Goal: Task Accomplishment & Management: Manage account settings

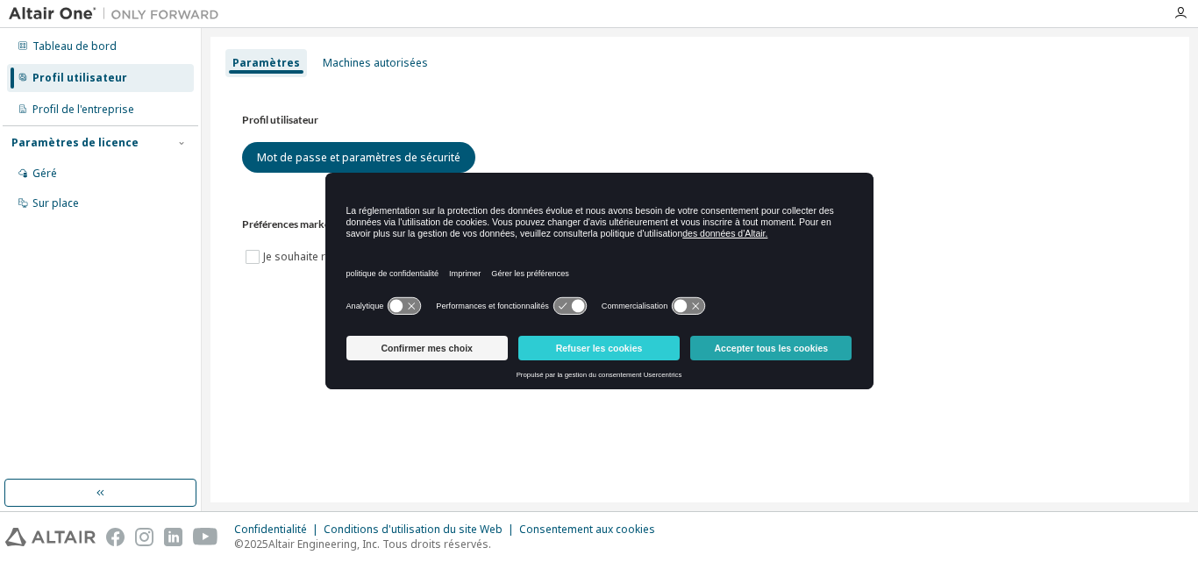
click at [749, 340] on button "Accepter tous les cookies" at bounding box center [770, 348] width 161 height 25
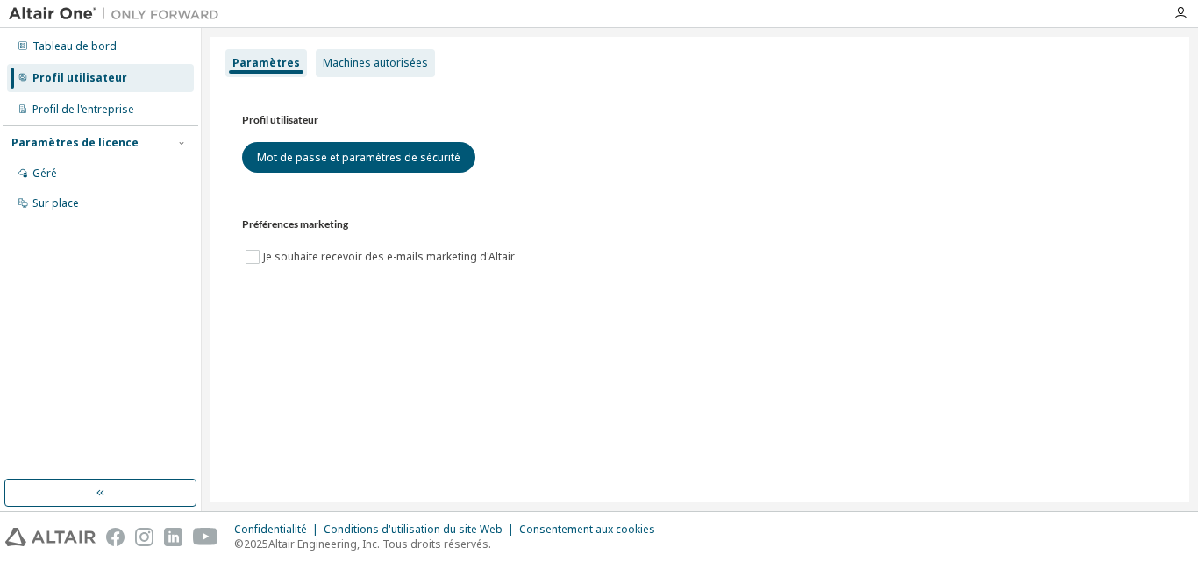
click at [348, 69] on font "Machines autorisées" at bounding box center [375, 62] width 105 height 15
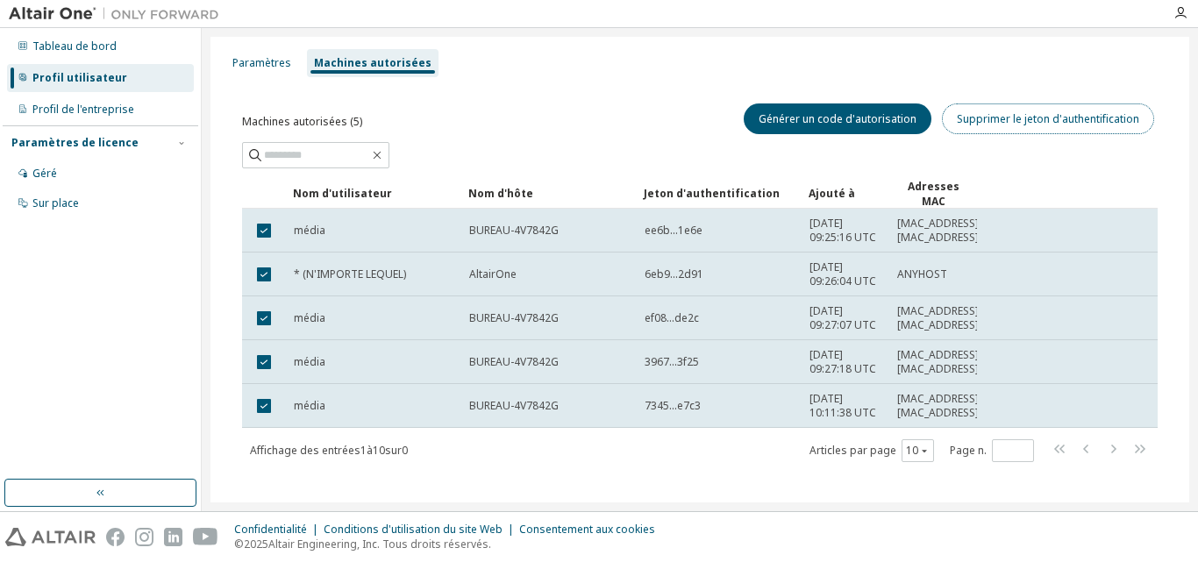
click at [1014, 117] on font "Supprimer le jeton d'authentification" at bounding box center [1048, 118] width 182 height 15
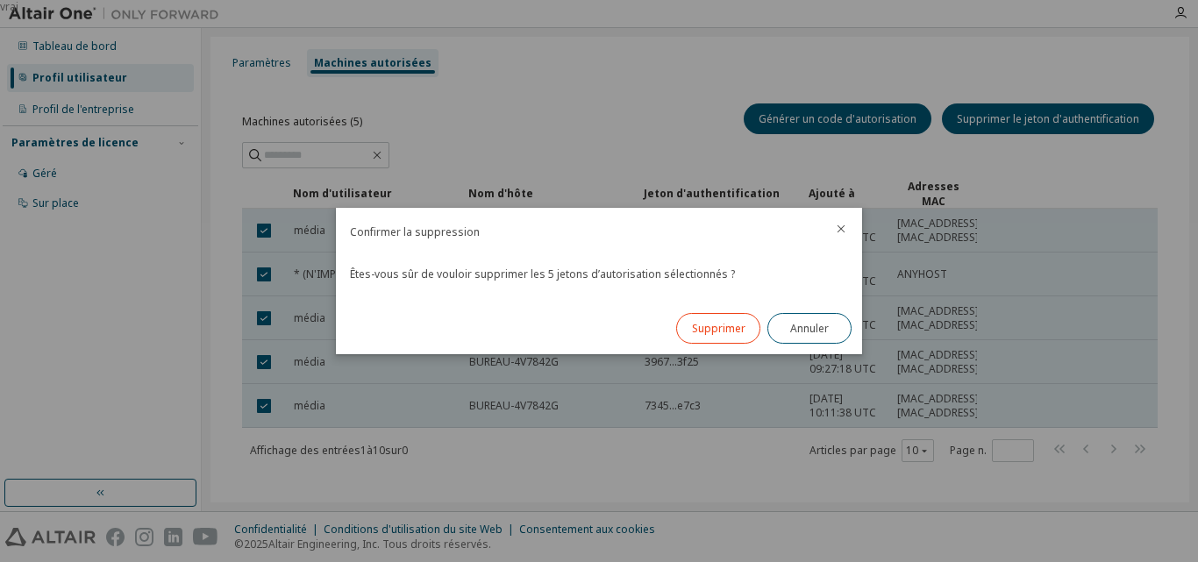
click at [723, 328] on font "Supprimer" at bounding box center [718, 328] width 53 height 15
